Goal: Task Accomplishment & Management: Use online tool/utility

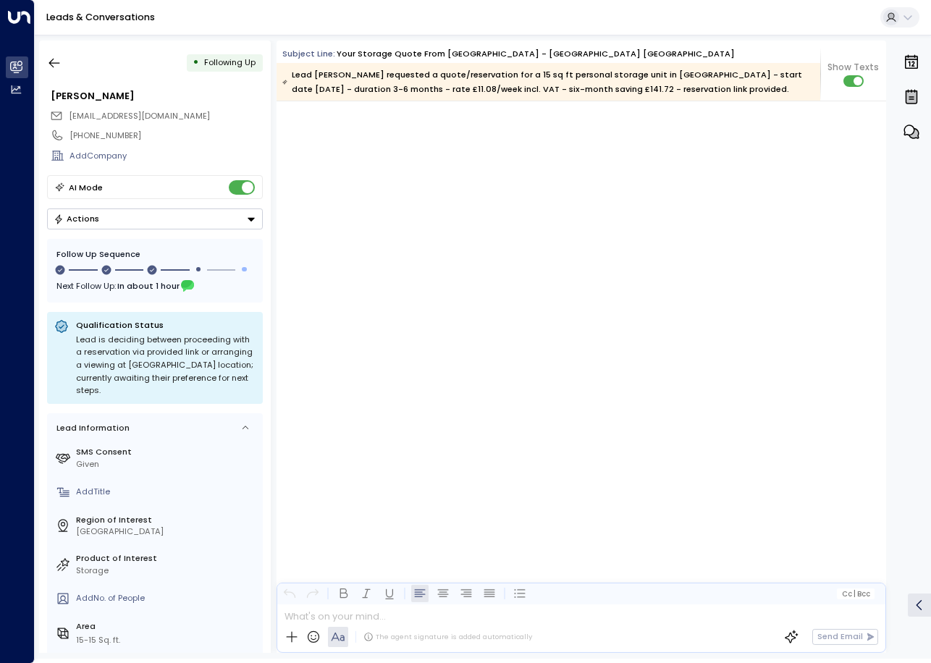
scroll to position [1487, 0]
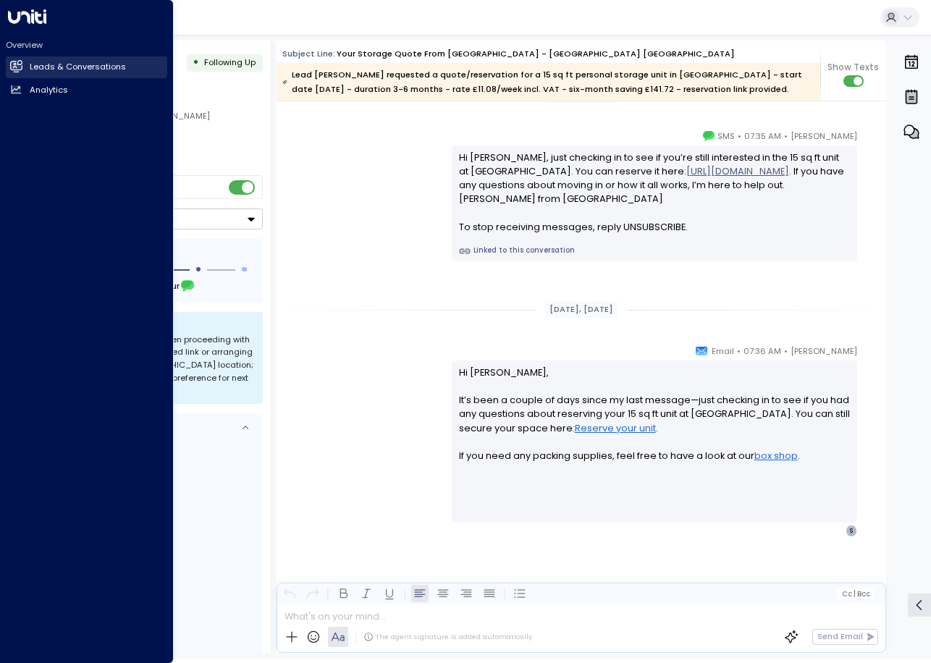
click at [20, 68] on icon at bounding box center [17, 66] width 12 height 9
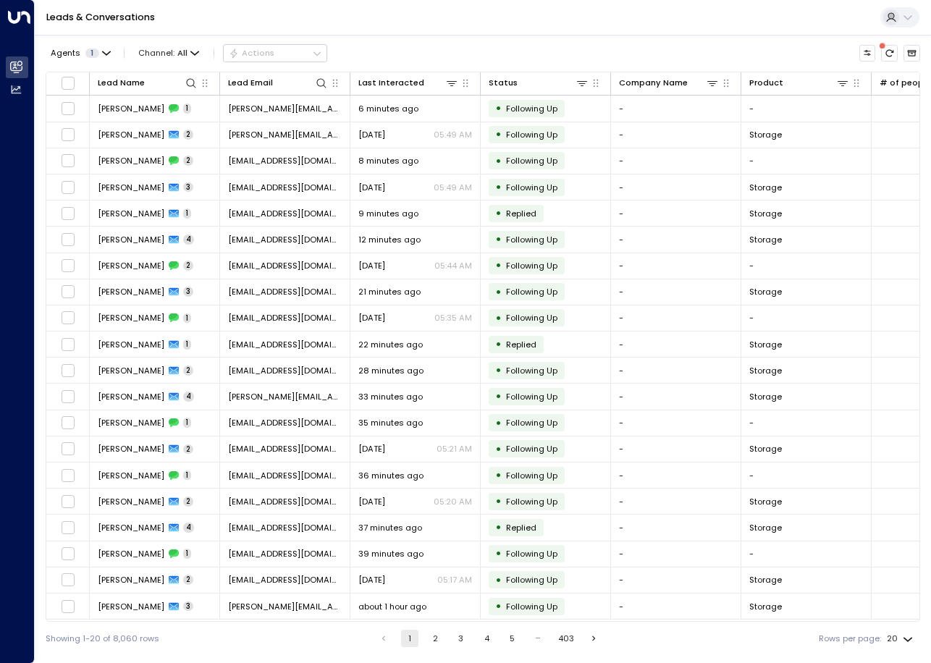
scroll to position [0, 480]
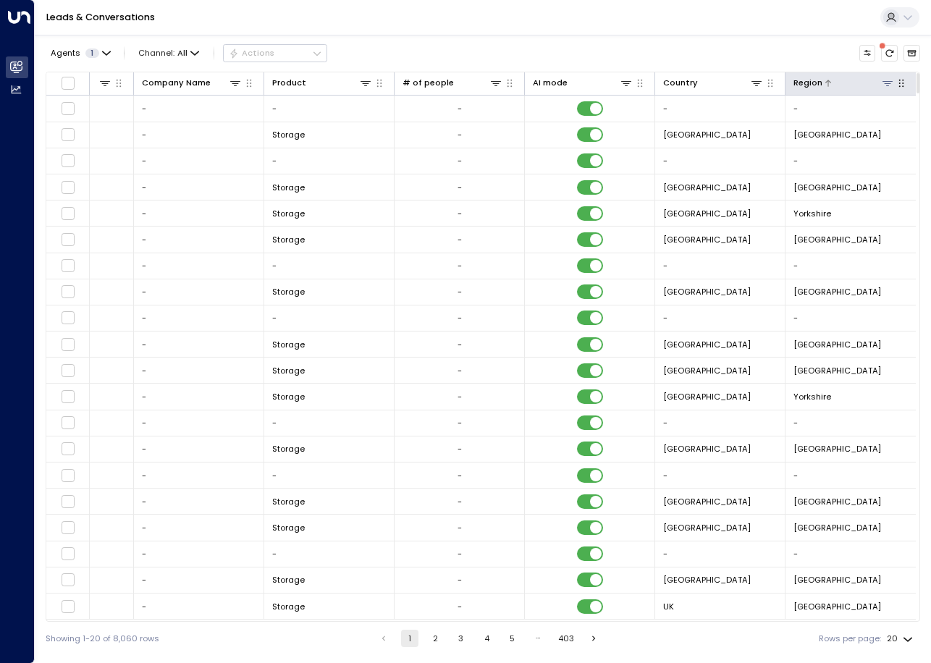
click at [887, 83] on icon at bounding box center [887, 83] width 10 height 5
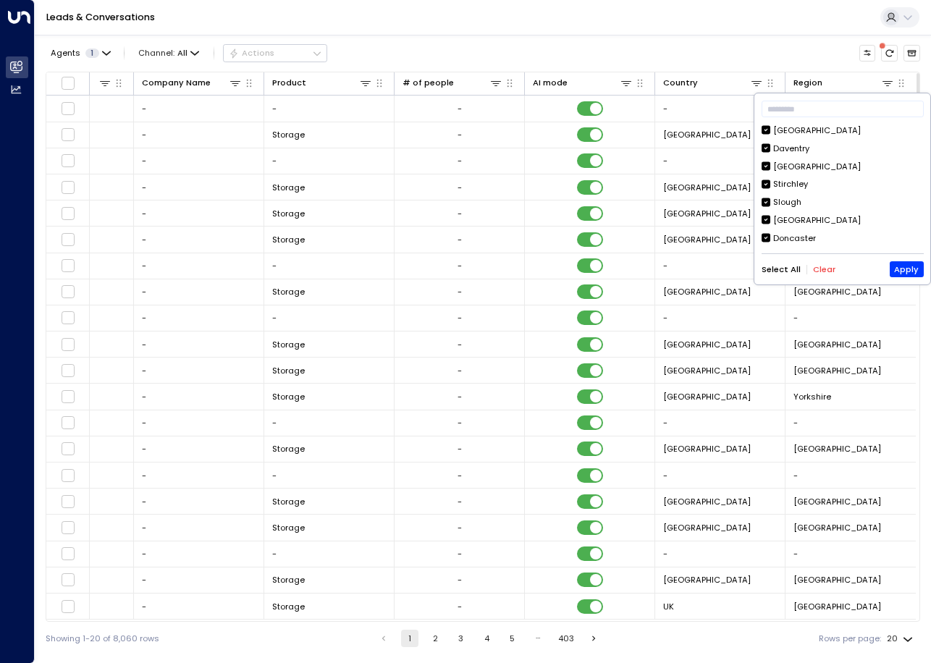
click at [821, 267] on button "Clear" at bounding box center [824, 269] width 22 height 9
click at [904, 271] on button "Apply" at bounding box center [906, 269] width 34 height 16
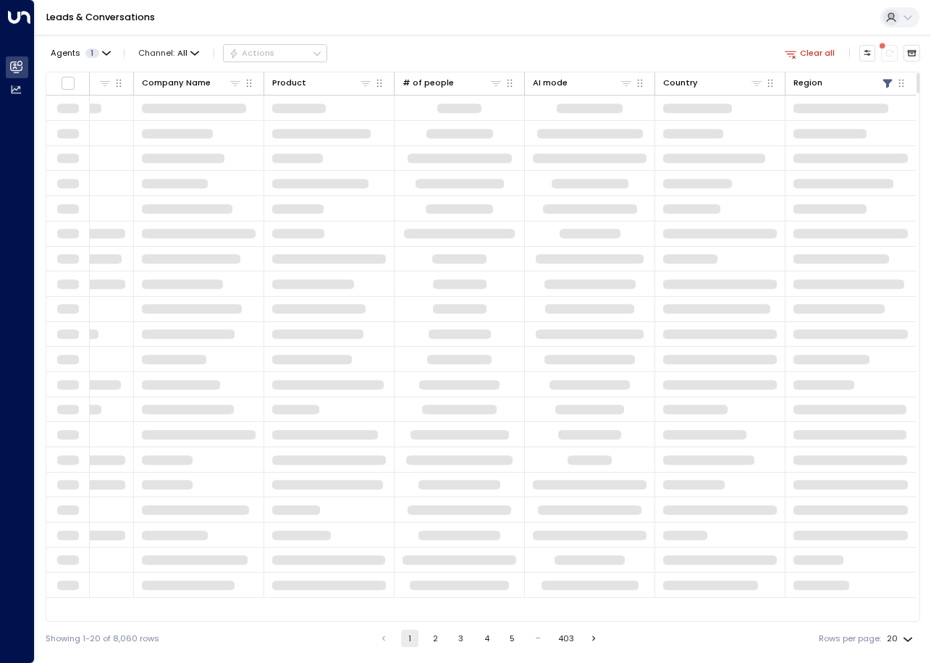
scroll to position [0, 477]
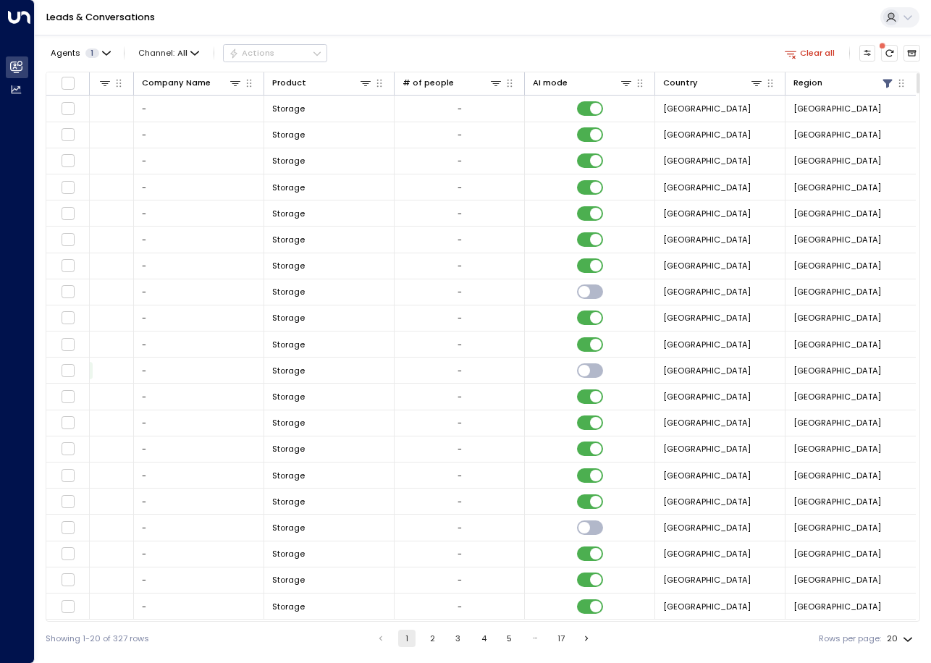
click at [902, 636] on body "Overview Leads & Conversations Leads & Conversations Analytics Analytics Leads …" at bounding box center [465, 327] width 931 height 655
click at [897, 635] on li "100" at bounding box center [900, 634] width 38 height 22
type input "***"
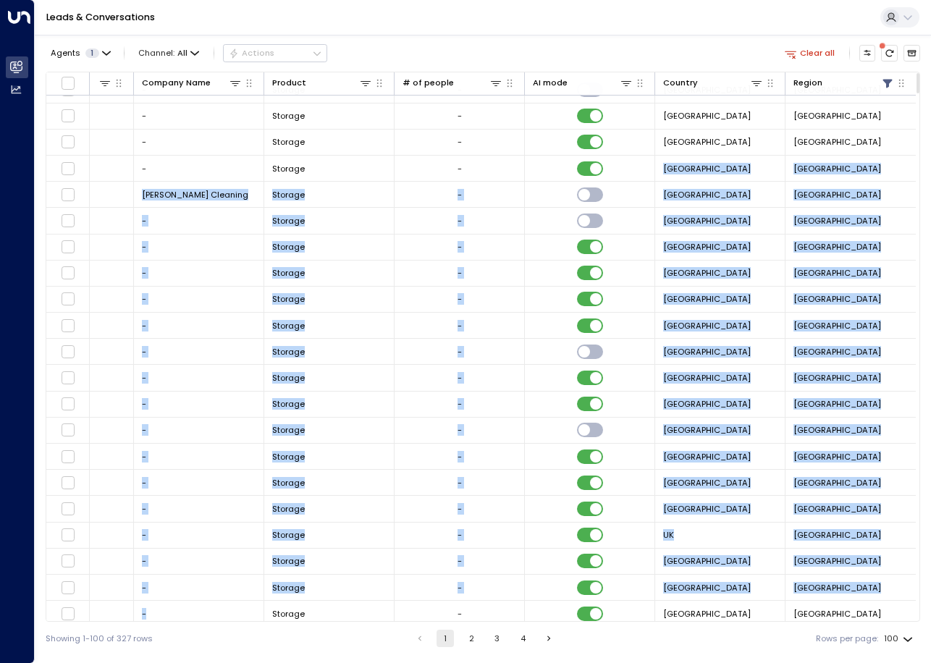
scroll to position [517, 477]
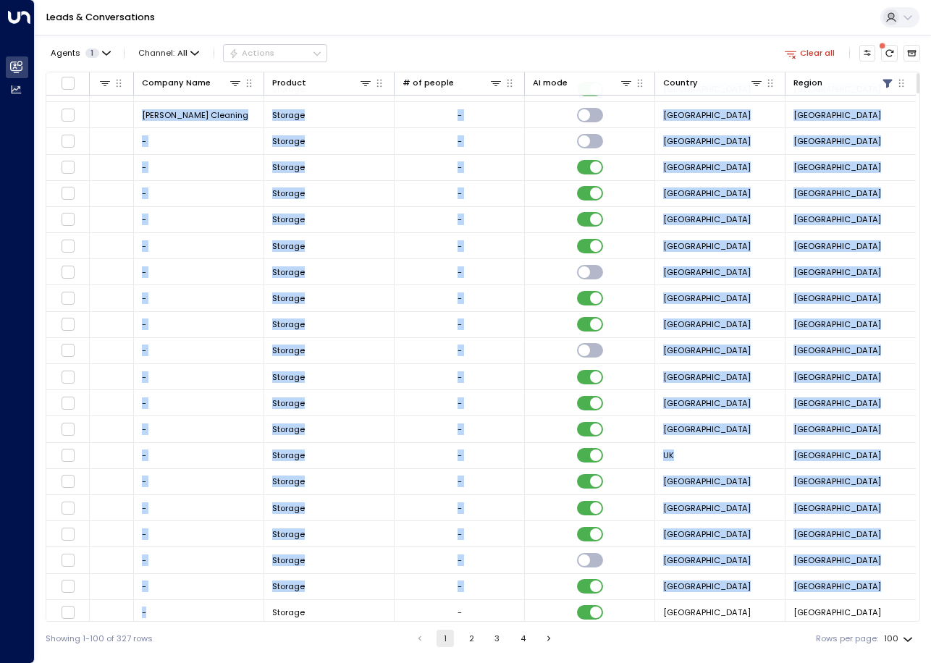
drag, startPoint x: 434, startPoint y: 618, endPoint x: 219, endPoint y: 619, distance: 215.7
click at [219, 619] on div "Lead Name Lead Email Last Interacted Status Company Name Product # of people AI…" at bounding box center [483, 347] width 874 height 550
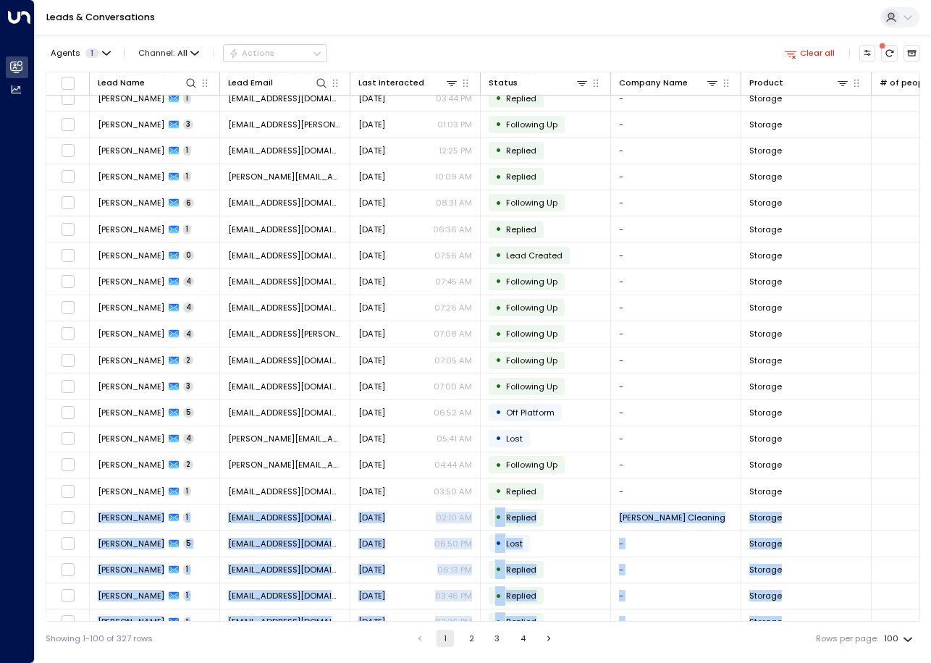
scroll to position [11, 0]
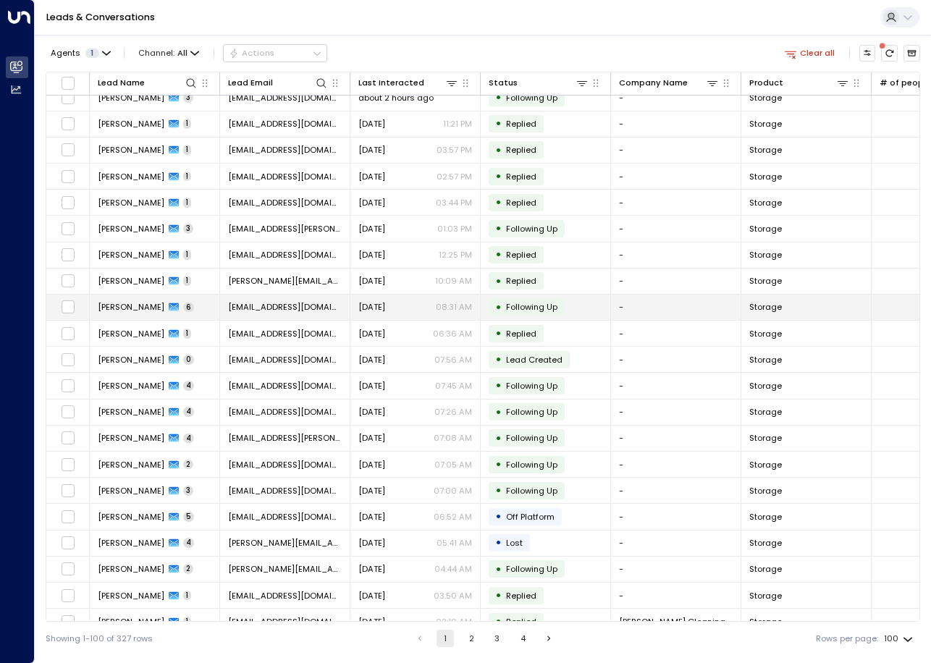
click at [342, 319] on td "[EMAIL_ADDRESS][DOMAIN_NAME]" at bounding box center [285, 307] width 130 height 25
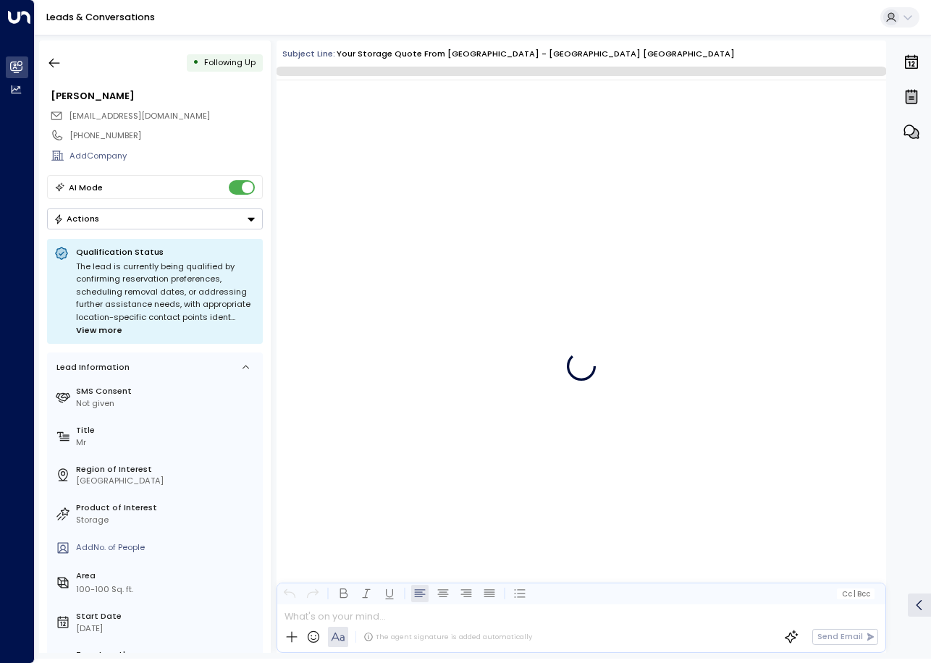
scroll to position [4853, 0]
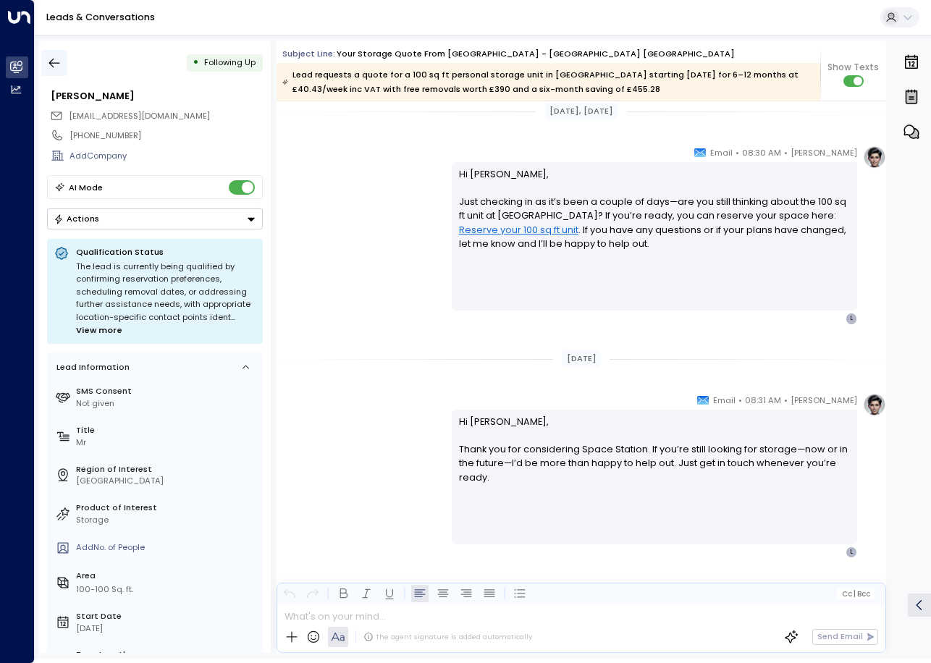
click at [52, 59] on icon "button" at bounding box center [54, 63] width 14 height 14
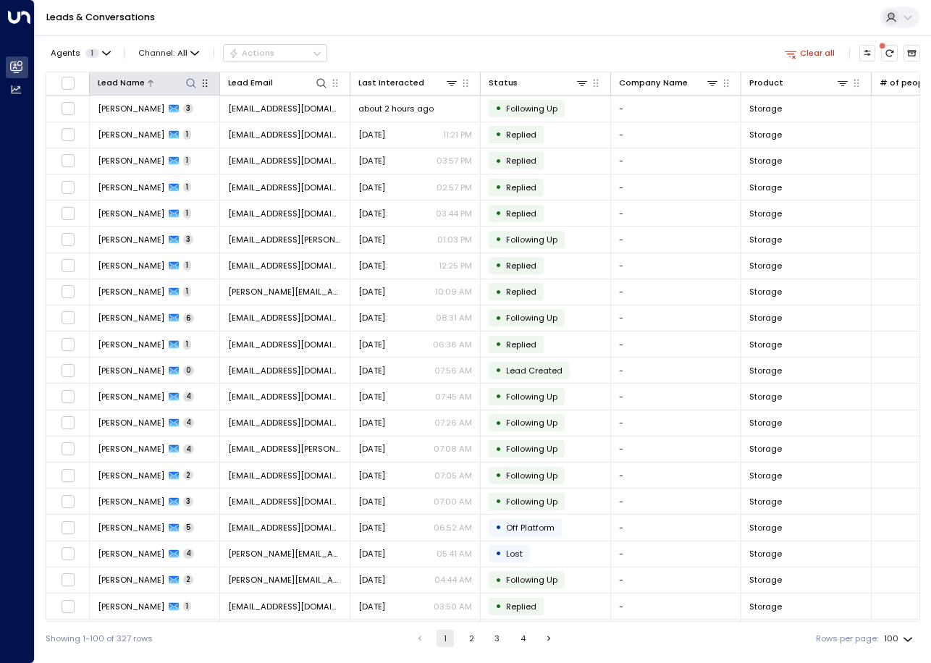
click at [188, 84] on icon at bounding box center [191, 83] width 12 height 12
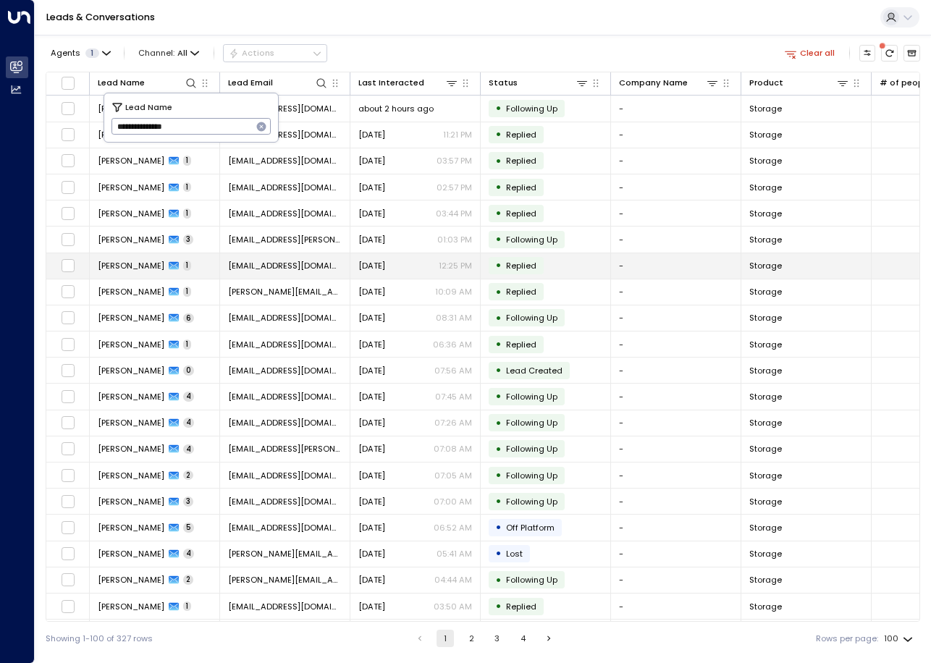
type input "**********"
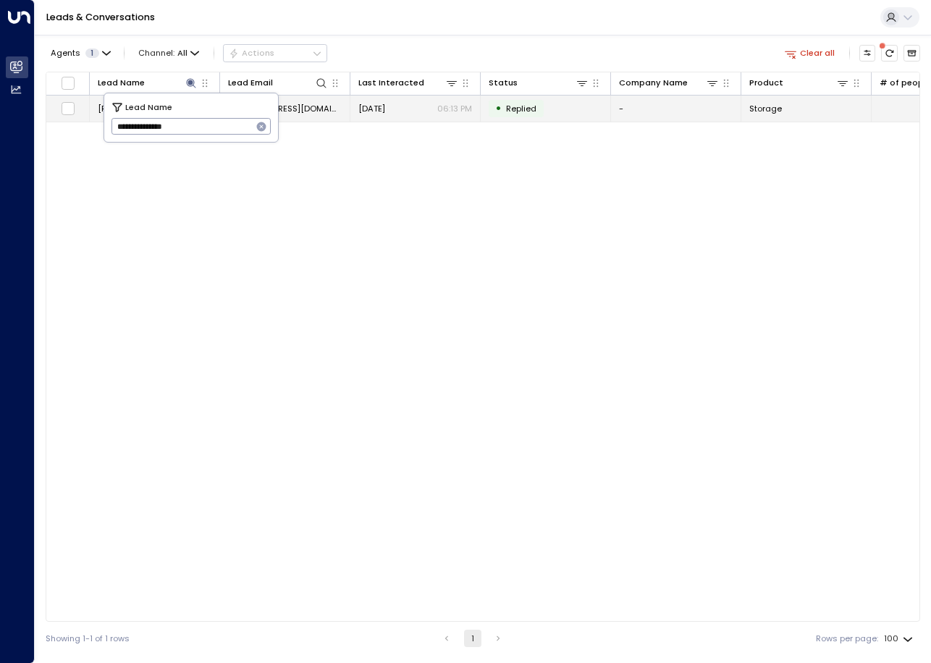
click at [509, 107] on span "Replied" at bounding box center [521, 109] width 30 height 12
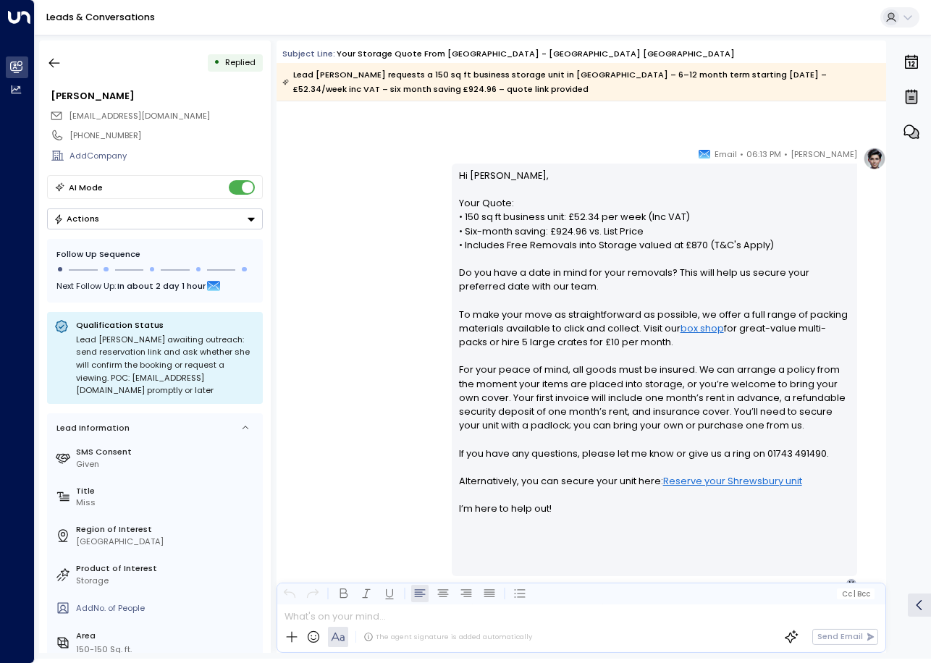
scroll to position [424, 0]
